Goal: Information Seeking & Learning: Learn about a topic

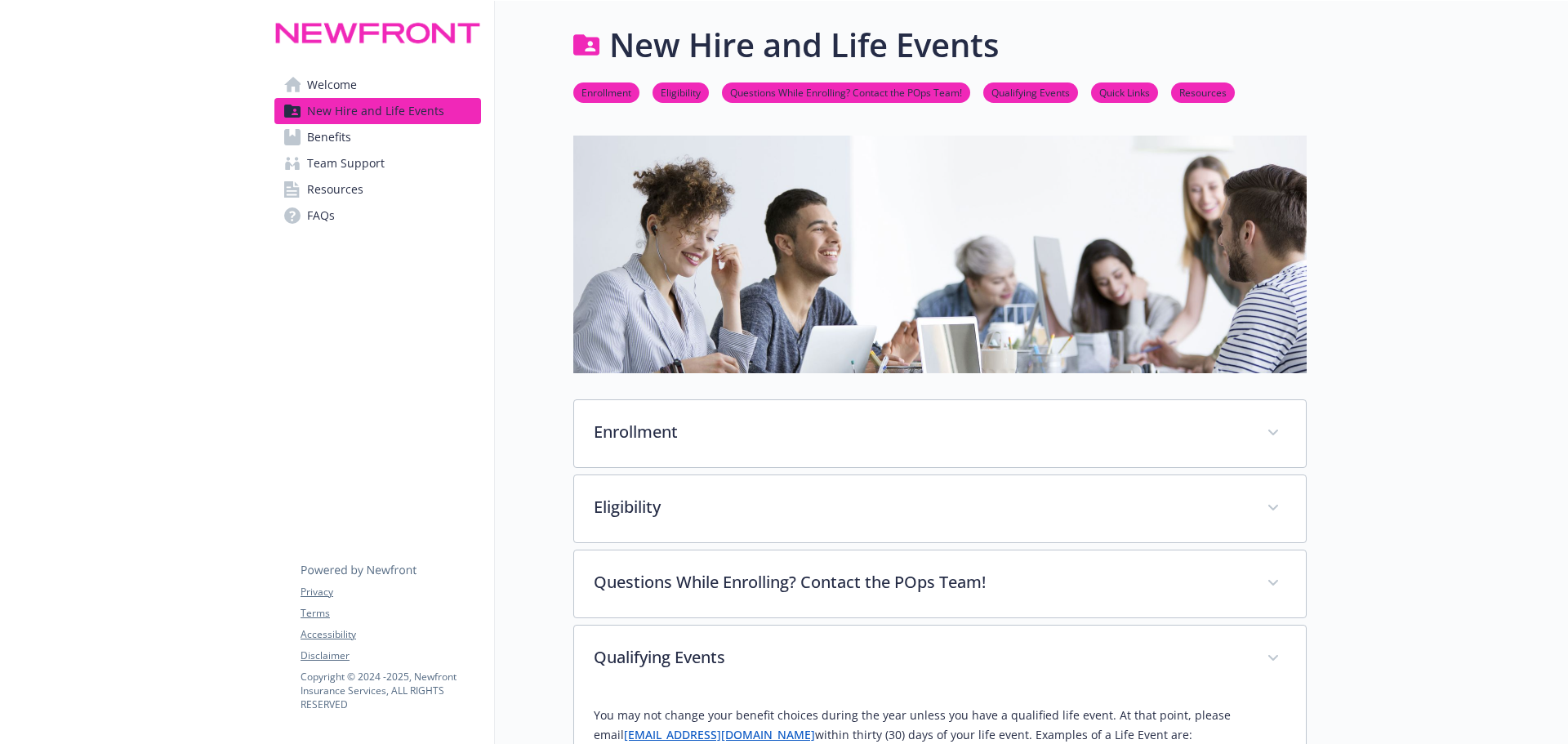
scroll to position [408, 0]
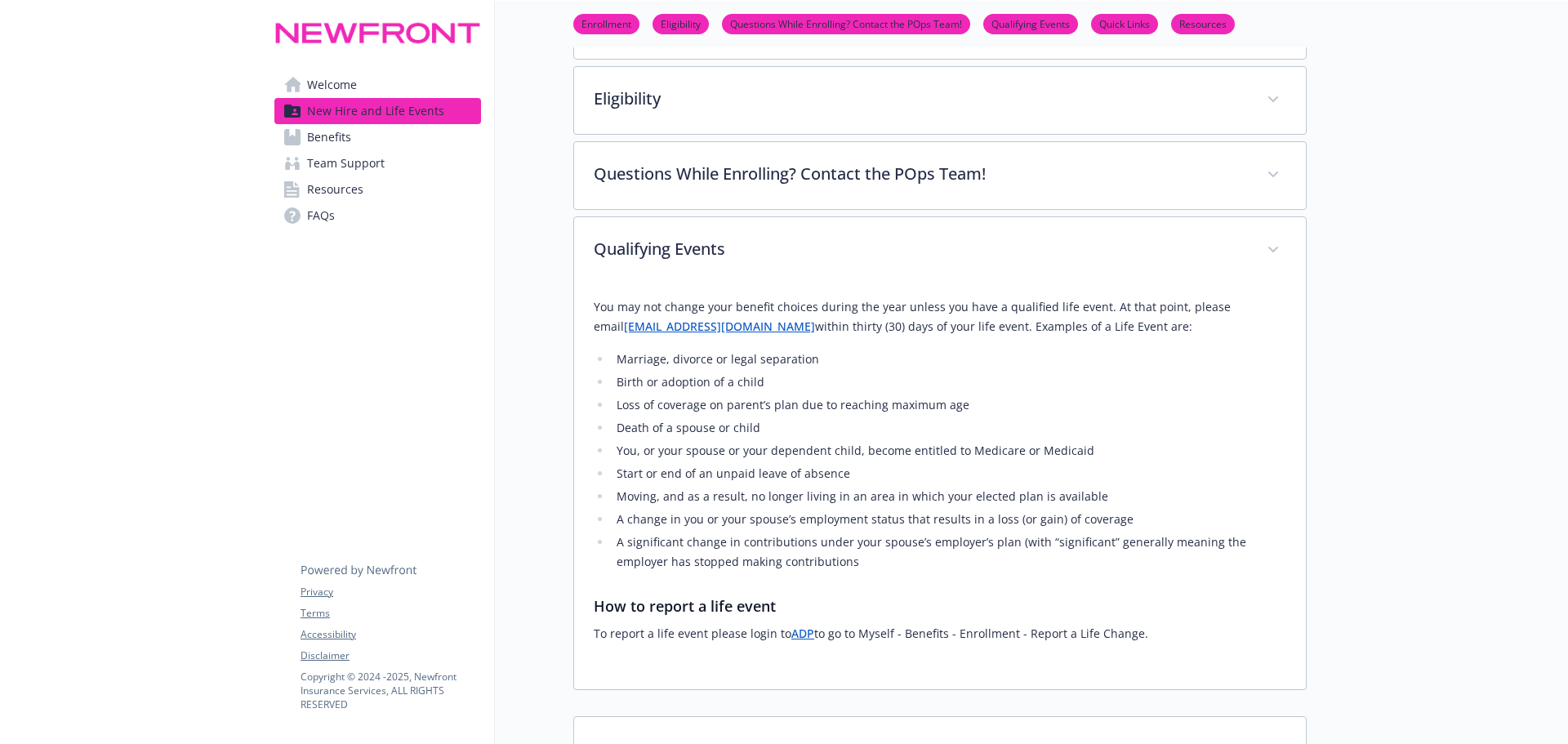
click at [355, 141] on link "Benefits" at bounding box center [378, 137] width 207 height 26
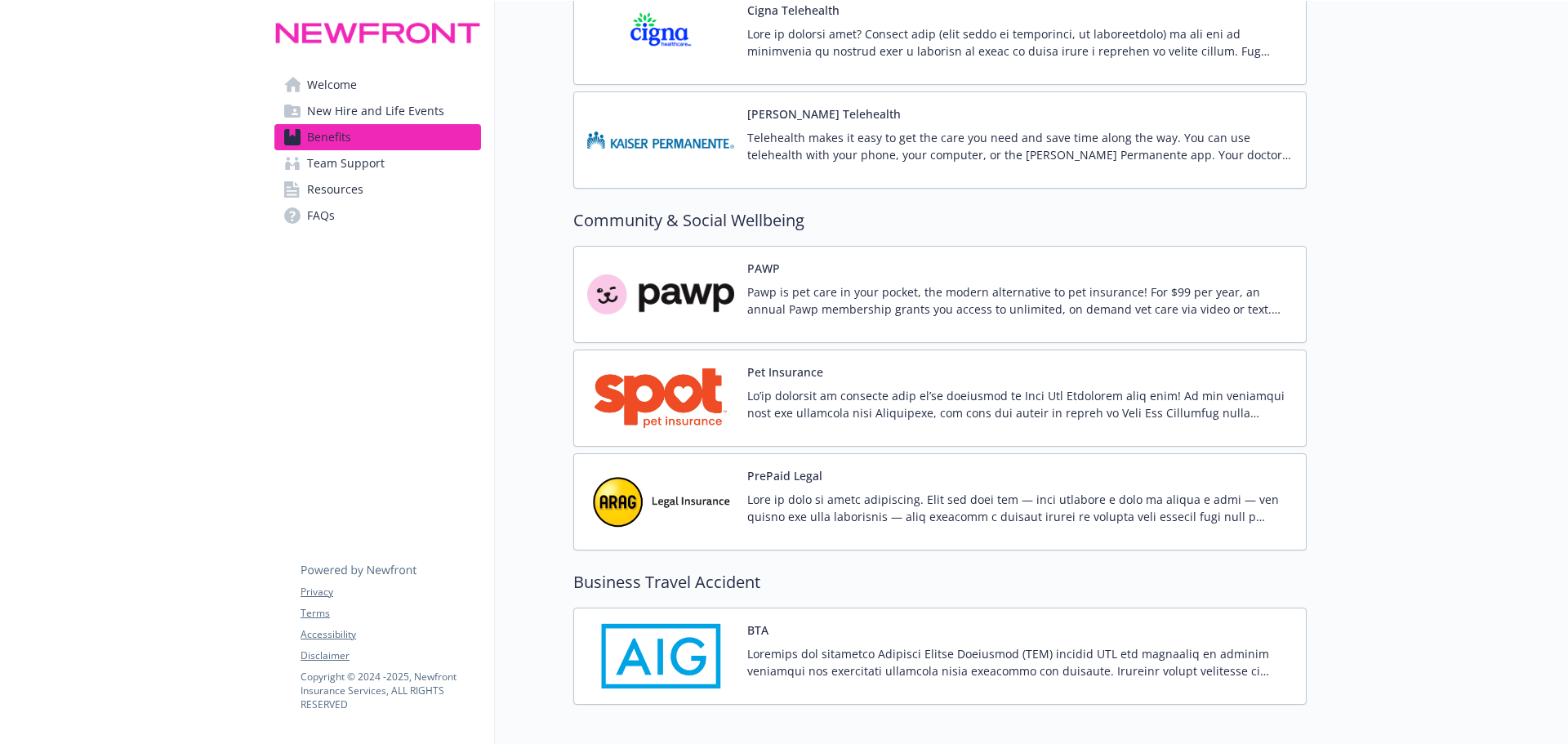
scroll to position [4286, 0]
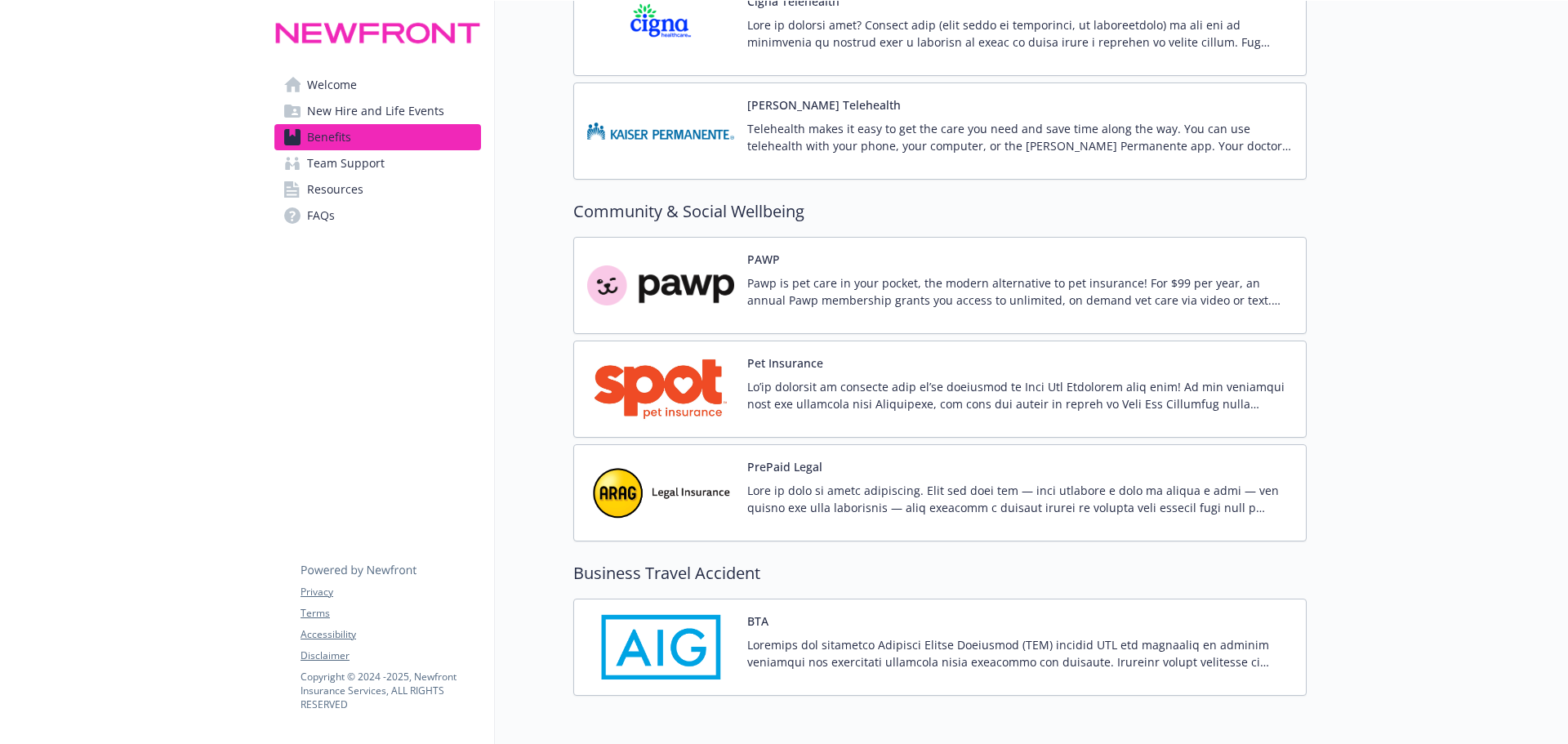
click at [773, 493] on p at bounding box center [1019, 499] width 546 height 34
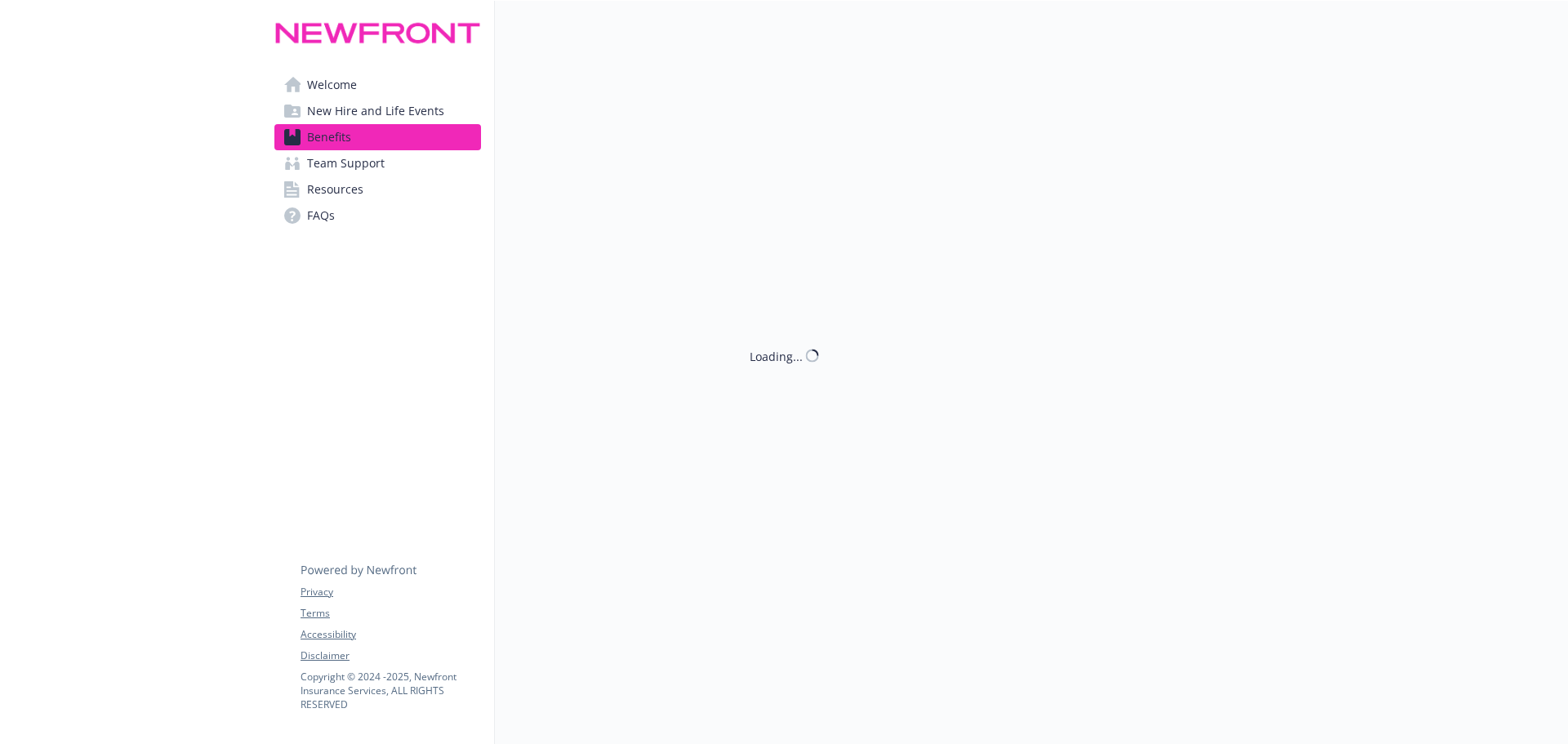
scroll to position [4286, 0]
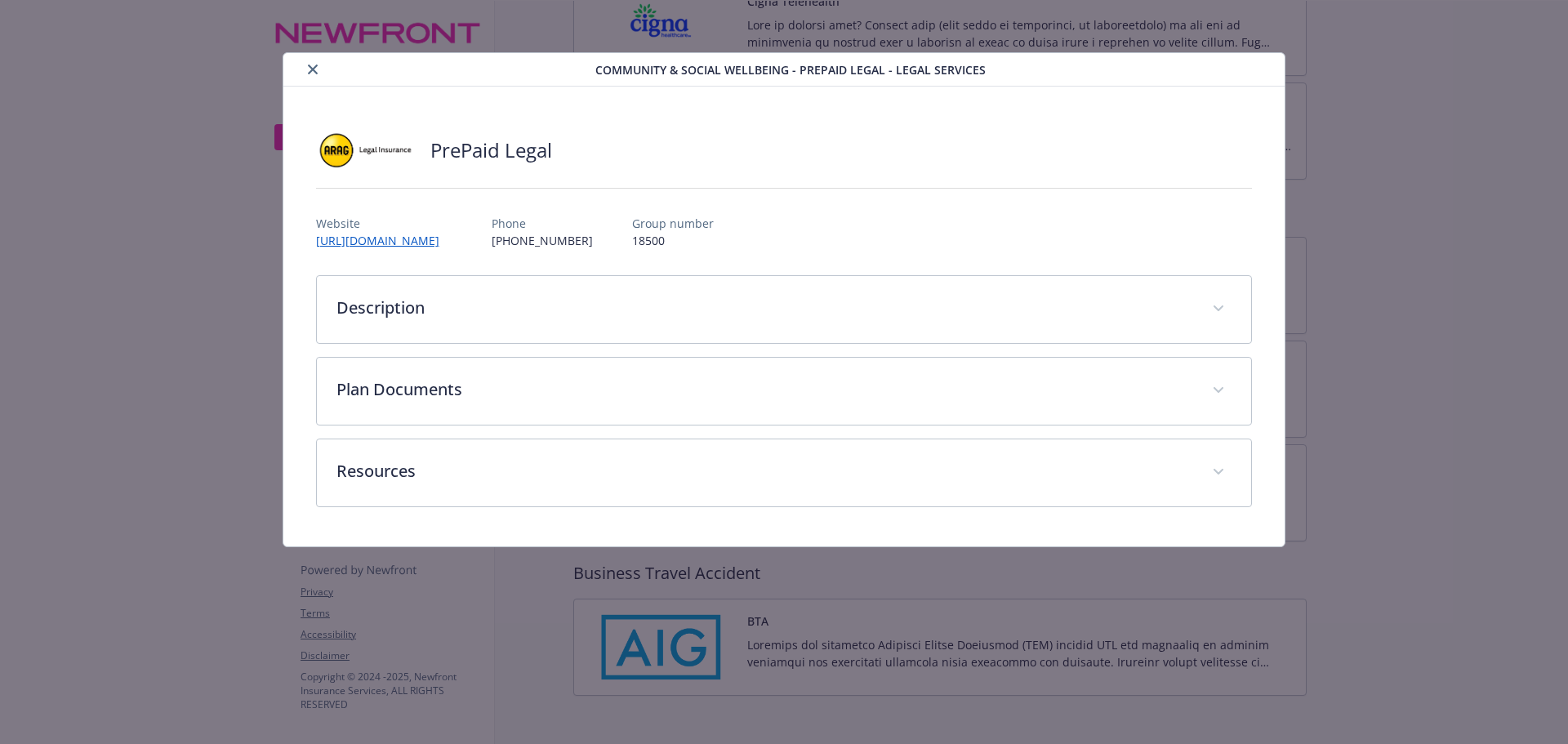
click at [313, 68] on icon "close" at bounding box center [312, 69] width 10 height 10
